Goal: Task Accomplishment & Management: Manage account settings

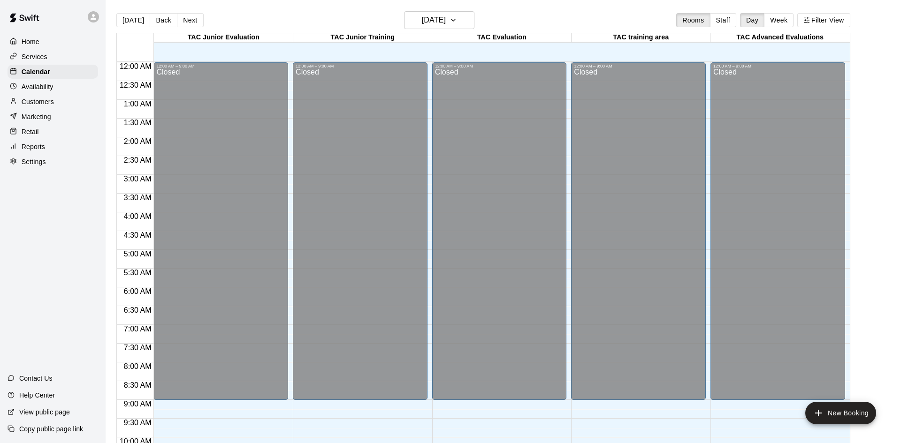
scroll to position [481, 0]
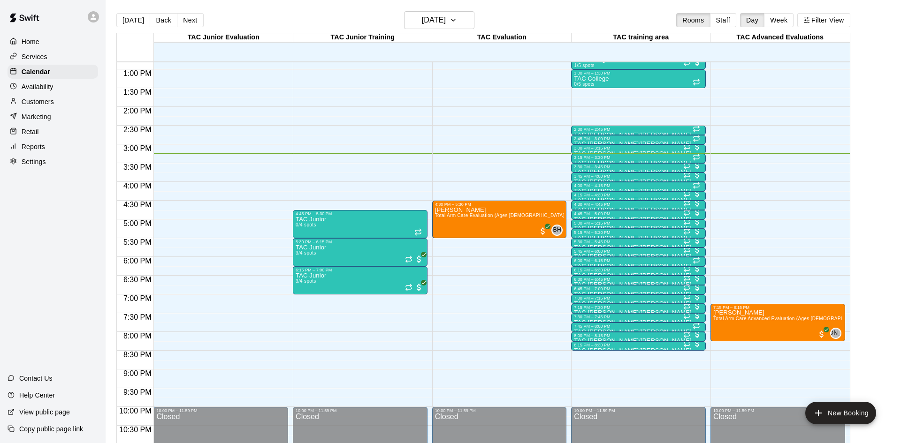
click at [61, 104] on div "Customers" at bounding box center [53, 102] width 91 height 14
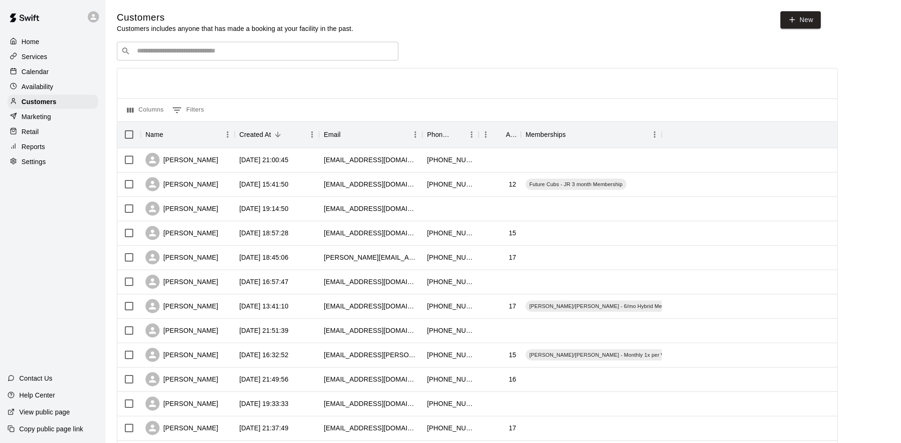
click at [247, 53] on input "Search customers by name or email" at bounding box center [264, 50] width 260 height 9
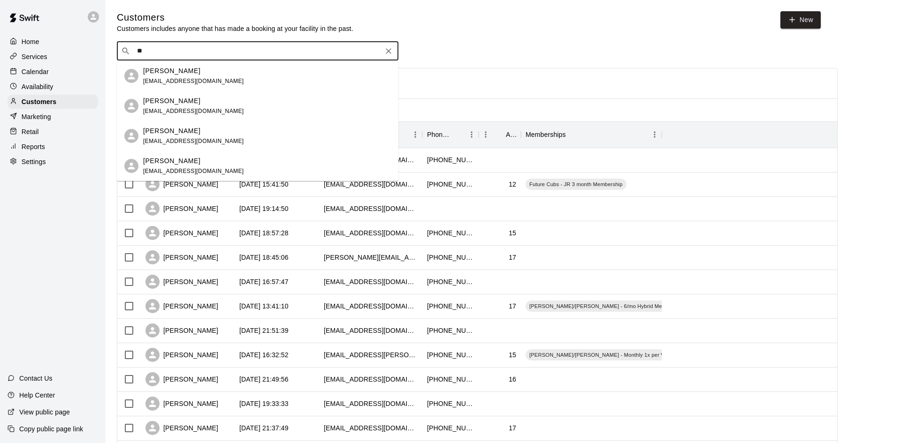
type input "*"
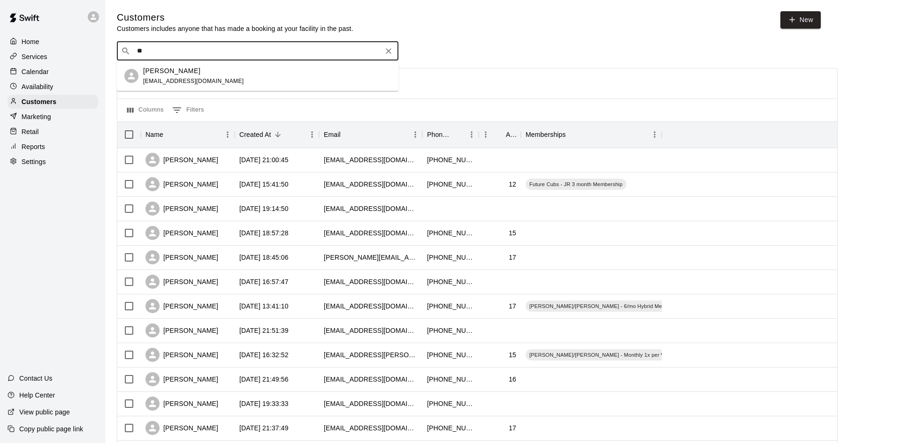
type input "*"
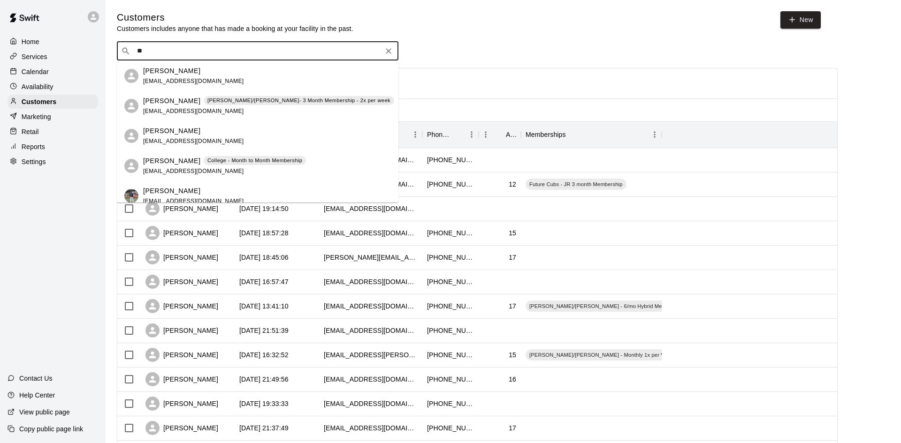
type input "*"
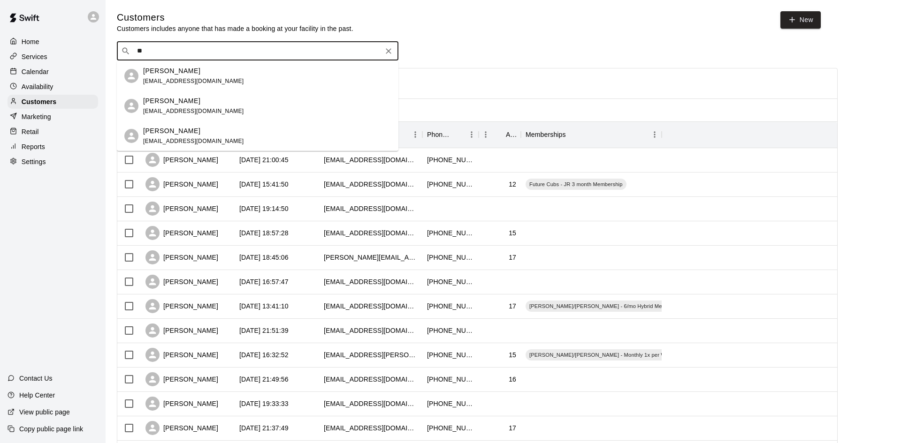
type input "*"
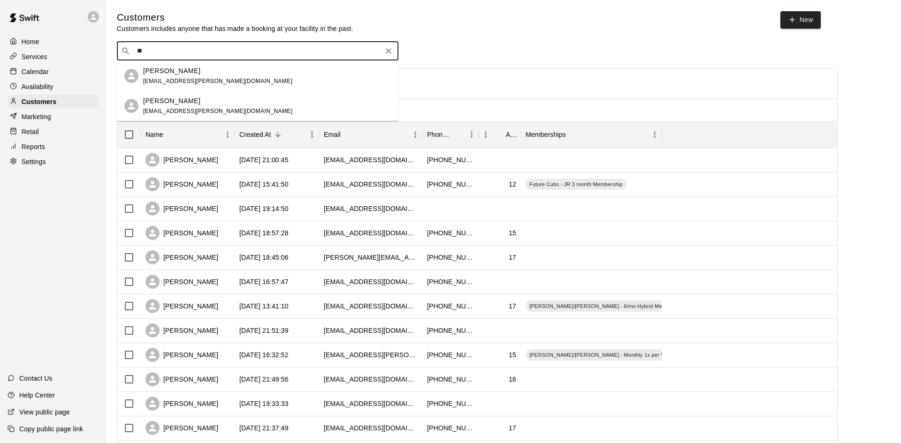
type input "*"
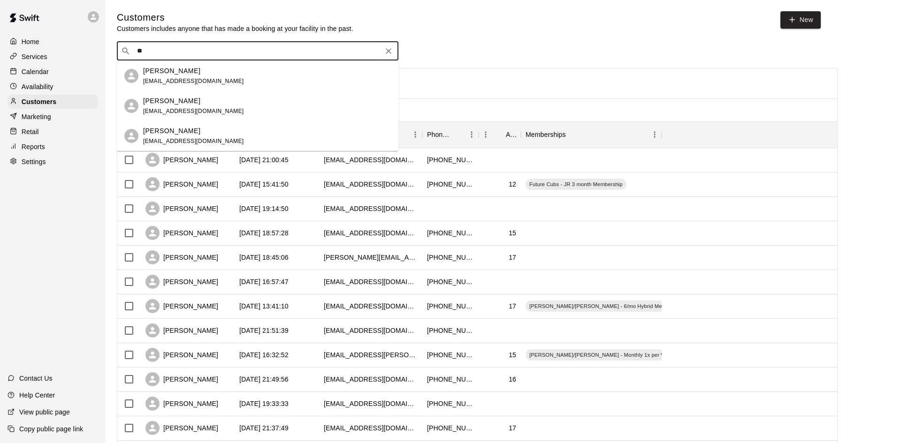
type input "*"
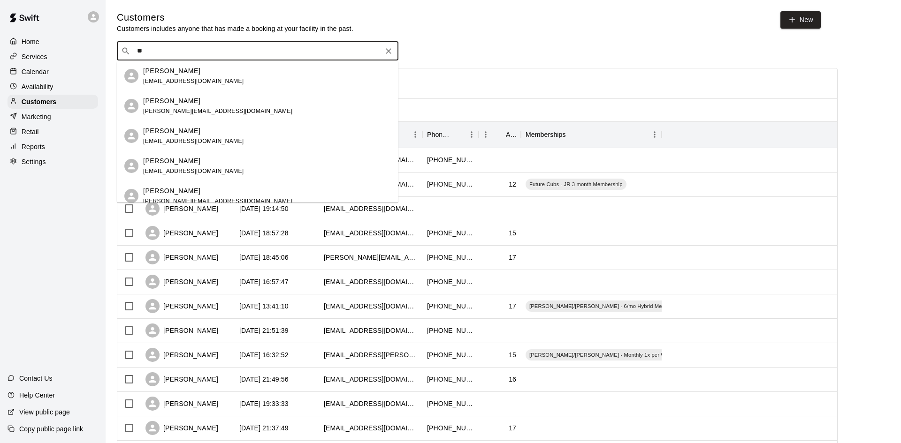
type input "*"
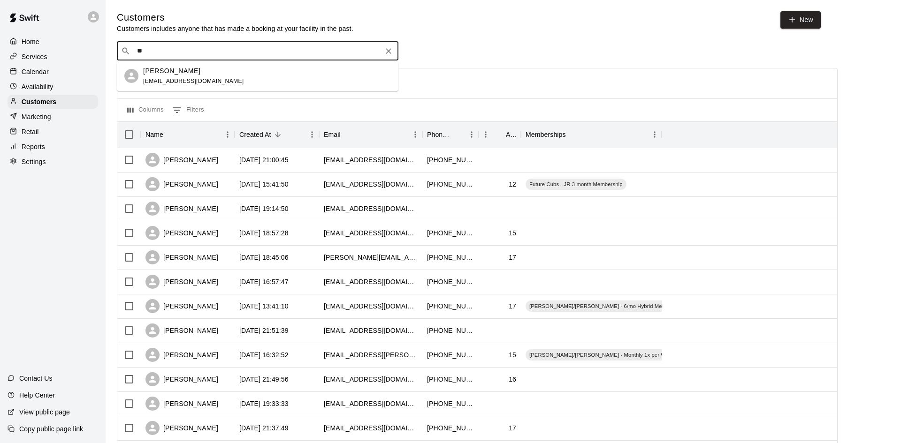
type input "*"
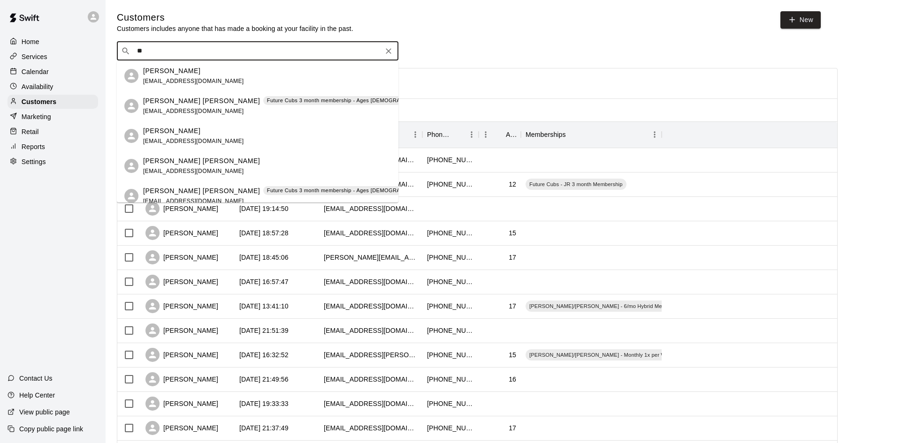
type input "*"
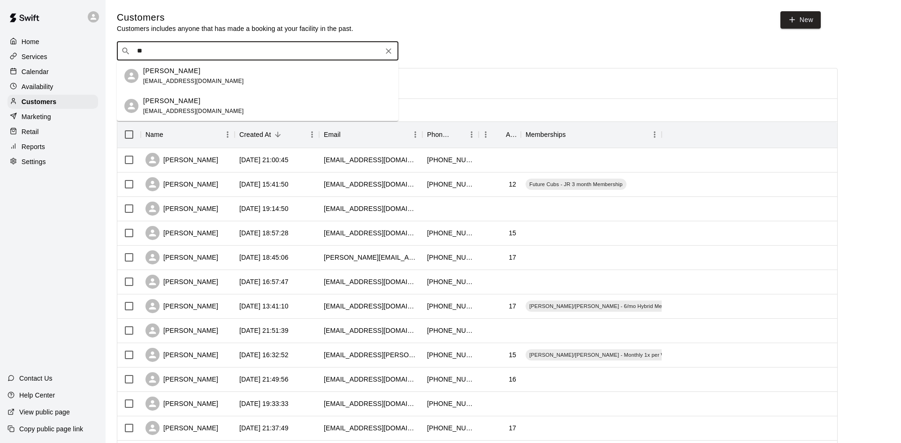
type input "*"
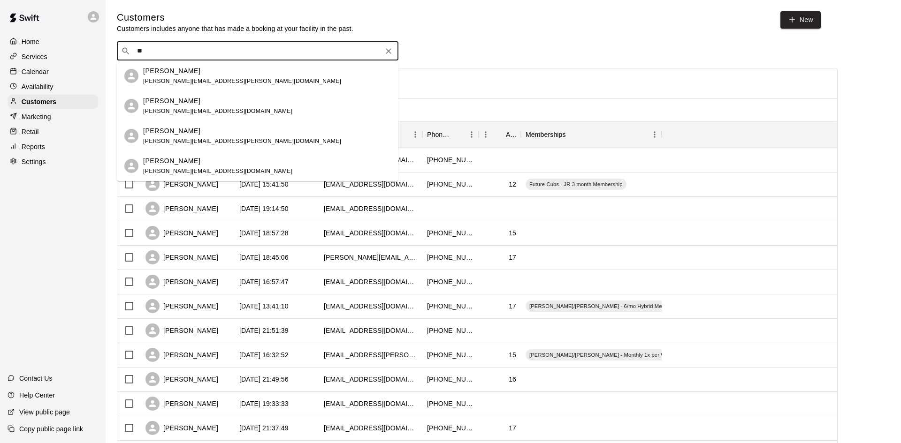
type input "*"
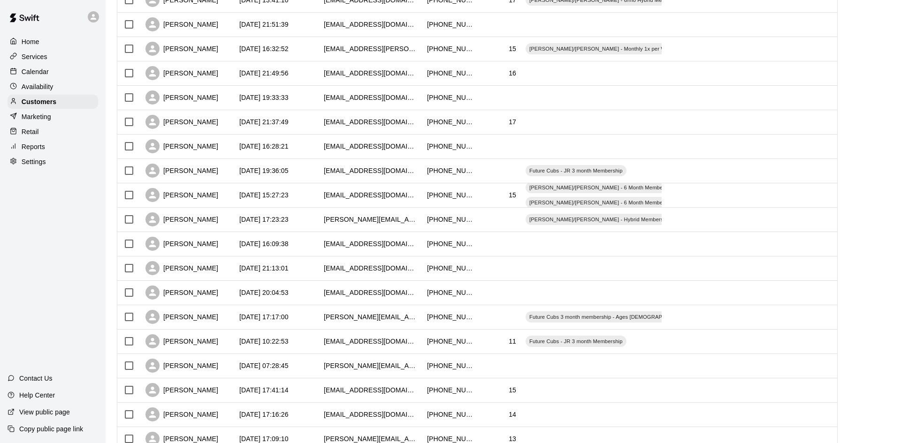
scroll to position [297, 0]
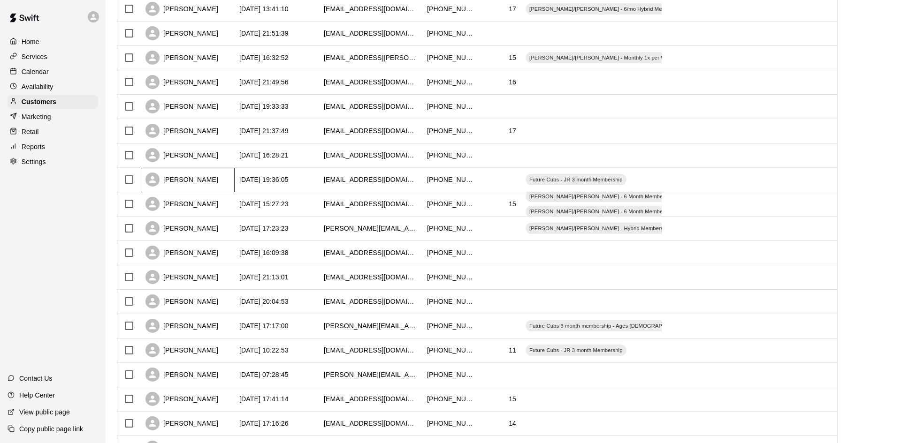
click at [220, 185] on div "[PERSON_NAME]" at bounding box center [188, 180] width 94 height 24
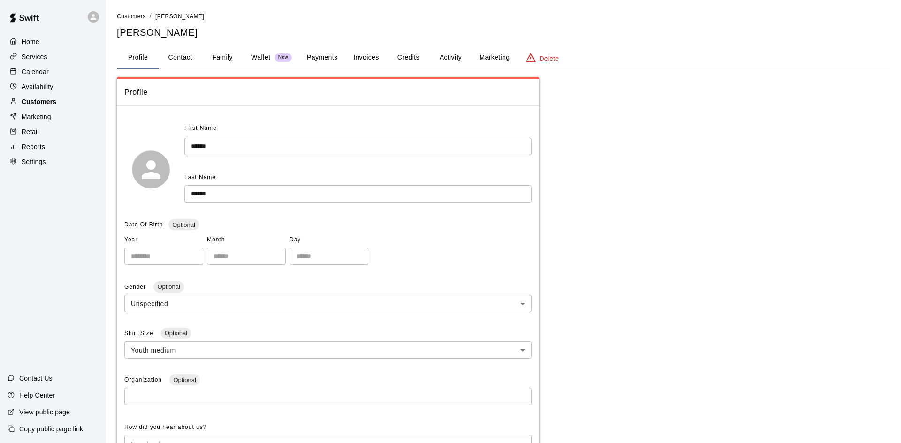
click at [54, 102] on p "Customers" at bounding box center [39, 101] width 35 height 9
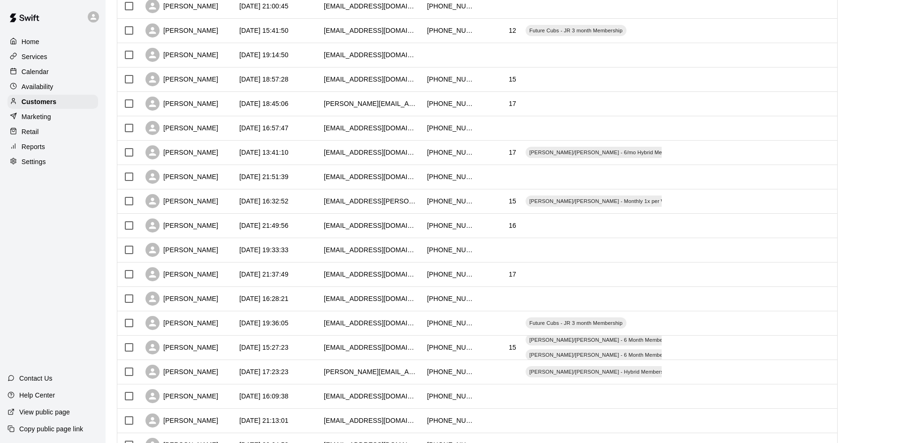
scroll to position [156, 0]
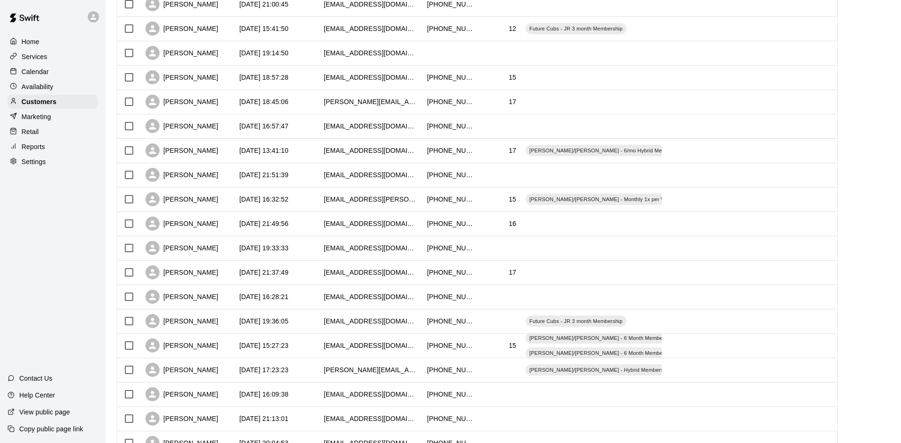
click at [59, 75] on div "Calendar" at bounding box center [53, 72] width 91 height 14
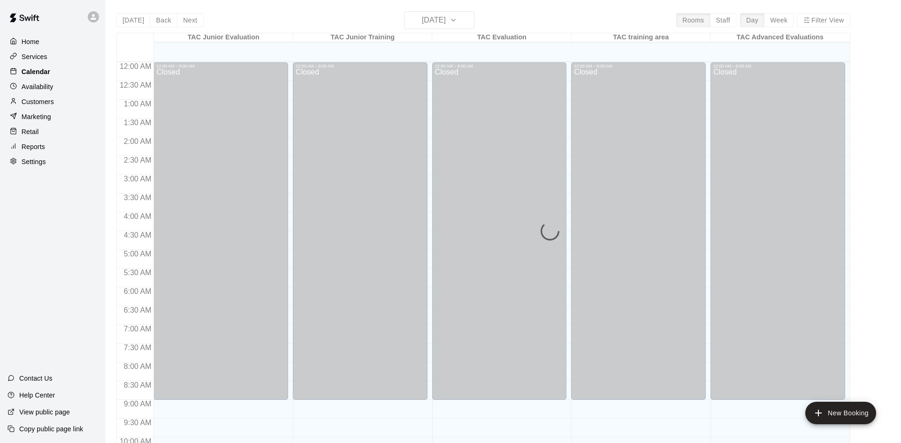
scroll to position [481, 0]
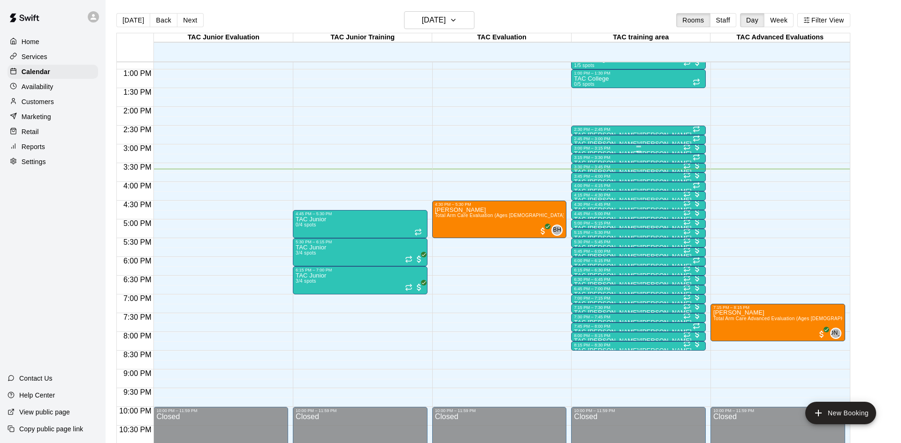
click at [624, 148] on div "3:00 PM – 3:15 PM" at bounding box center [638, 148] width 129 height 5
click at [579, 176] on img "edit" at bounding box center [583, 177] width 11 height 11
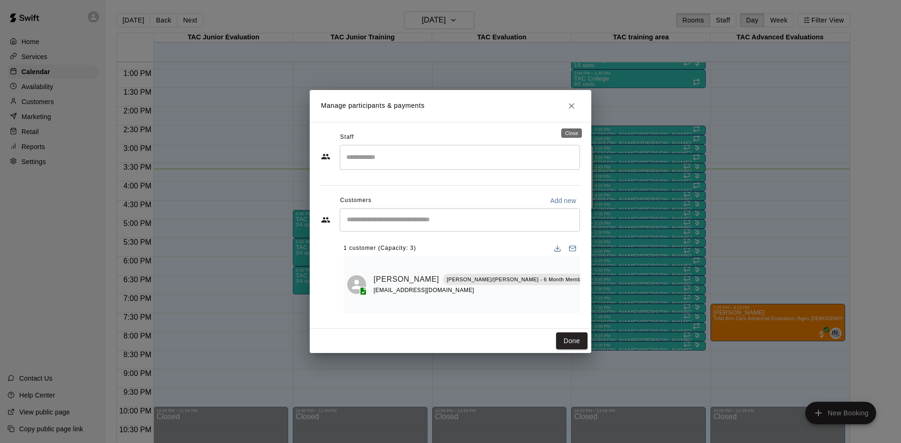
click at [574, 106] on button "Close" at bounding box center [571, 106] width 17 height 17
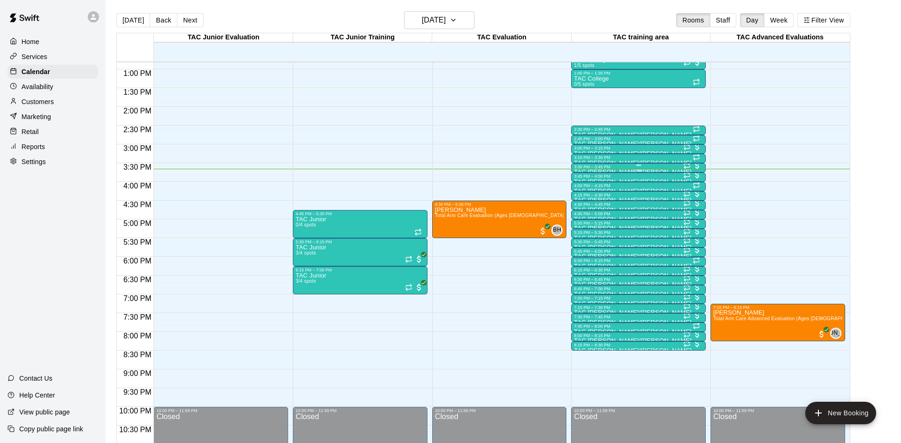
click at [608, 167] on div "3:30 PM – 3:45 PM" at bounding box center [638, 167] width 129 height 5
click at [586, 191] on img "edit" at bounding box center [583, 196] width 11 height 11
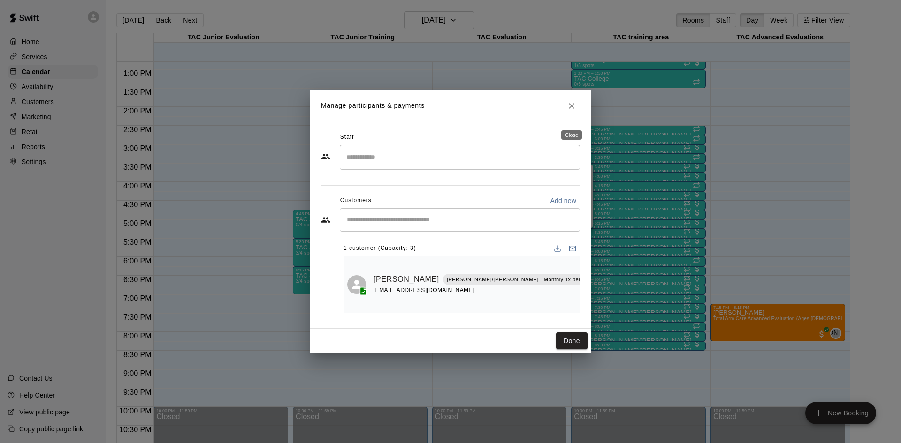
click at [566, 114] on button "Close" at bounding box center [571, 106] width 17 height 17
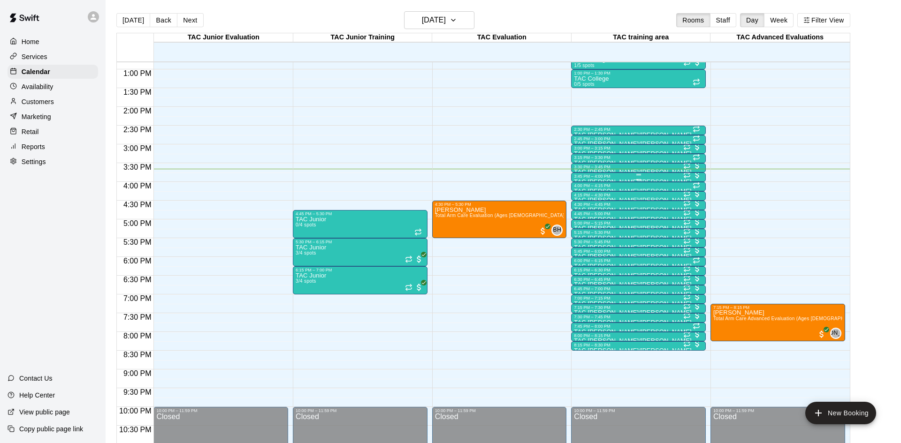
click at [597, 177] on div "3:45 PM – 4:00 PM" at bounding box center [638, 176] width 129 height 5
click at [588, 205] on button "edit" at bounding box center [583, 206] width 19 height 18
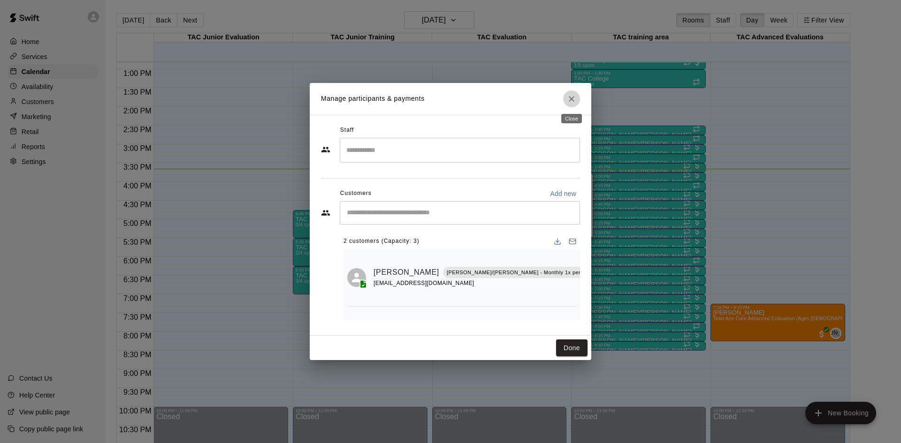
click at [573, 99] on icon "Close" at bounding box center [571, 98] width 9 height 9
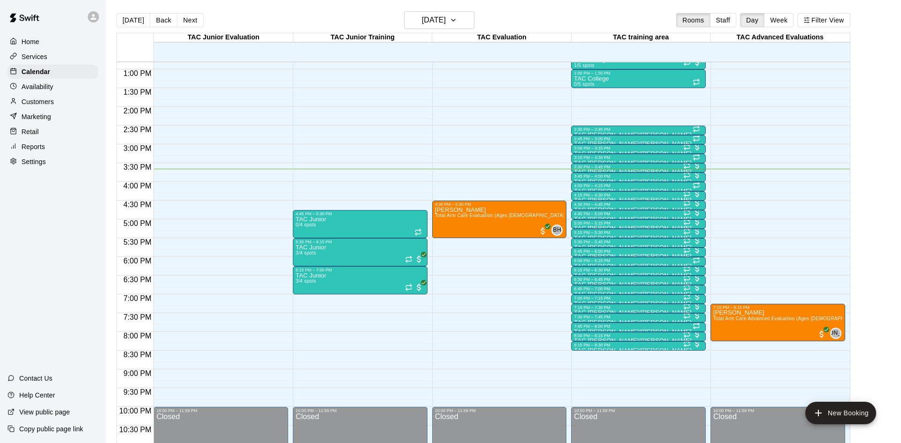
scroll to position [509, 0]
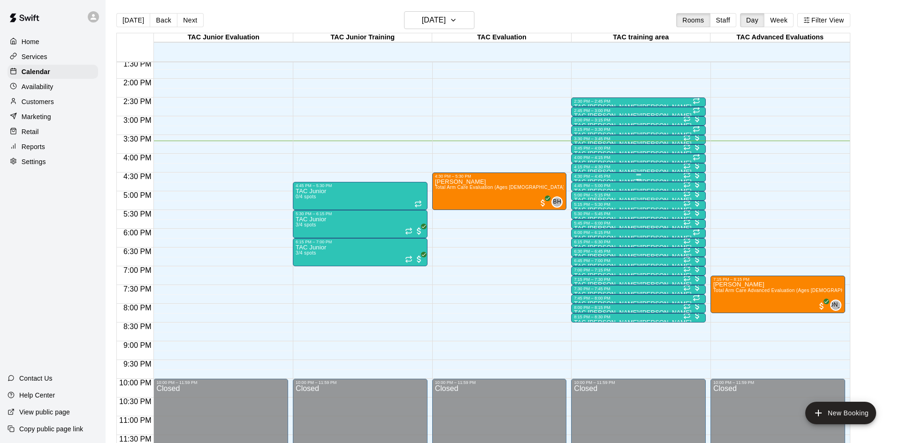
click at [637, 176] on div "4:30 PM – 4:45 PM" at bounding box center [638, 176] width 129 height 5
click at [586, 200] on img "edit" at bounding box center [583, 205] width 11 height 11
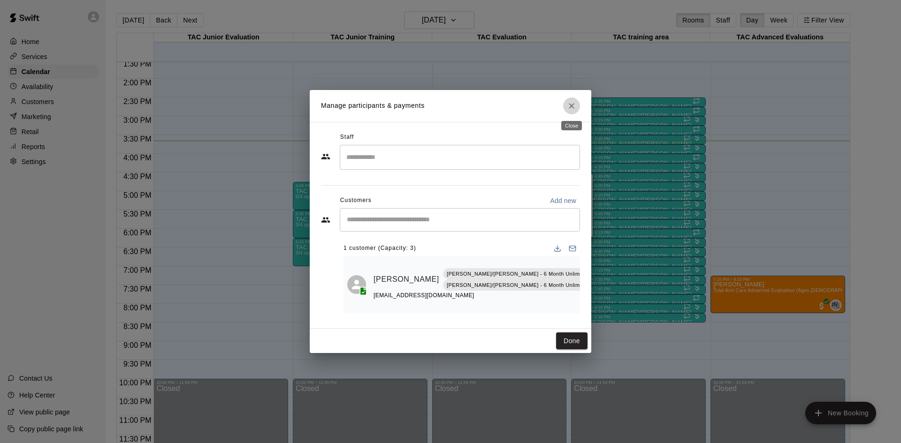
click at [570, 100] on button "Close" at bounding box center [571, 106] width 17 height 17
